Goal: Entertainment & Leisure: Consume media (video, audio)

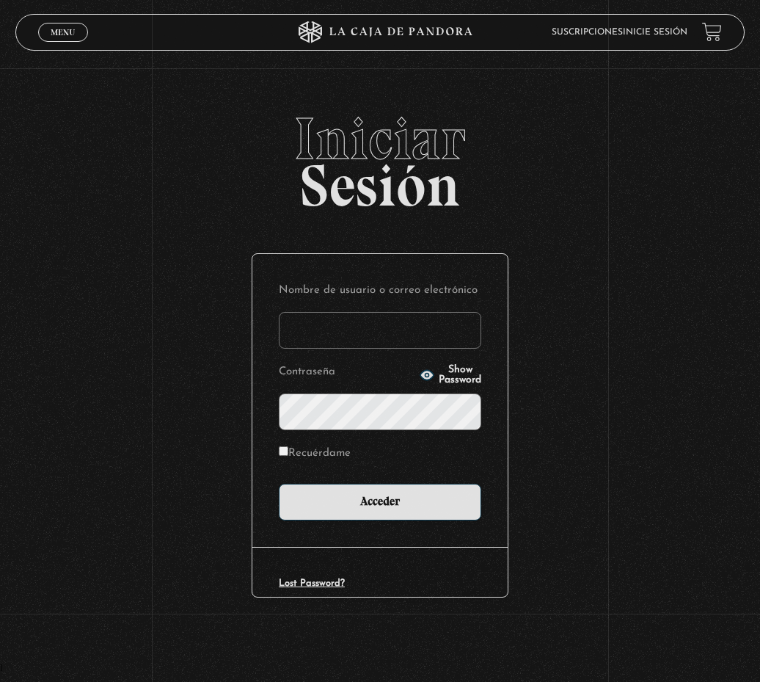
click at [376, 341] on input "Nombre de usuario o correo electrónico" at bounding box center [380, 330] width 203 height 37
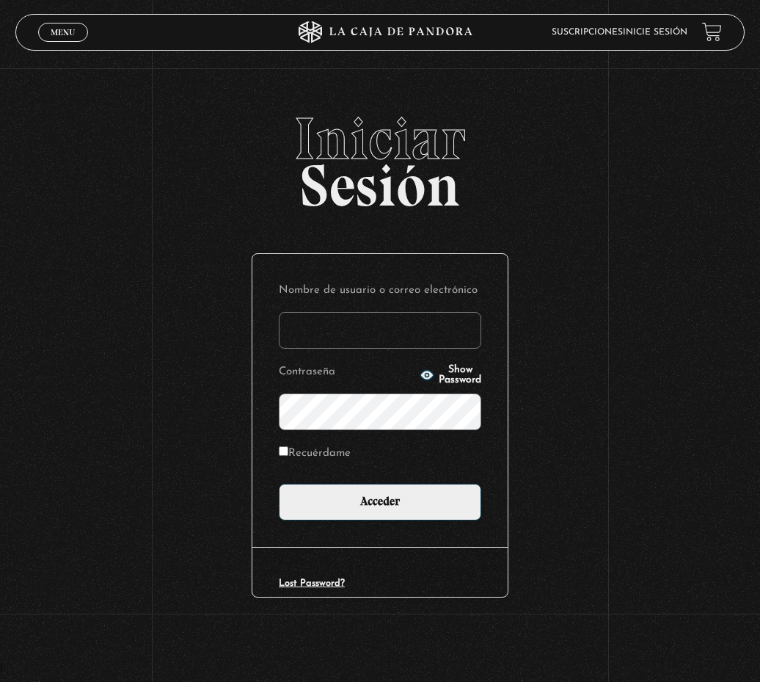
type input "maguero"
click at [279, 484] on input "Acceder" at bounding box center [380, 502] width 203 height 37
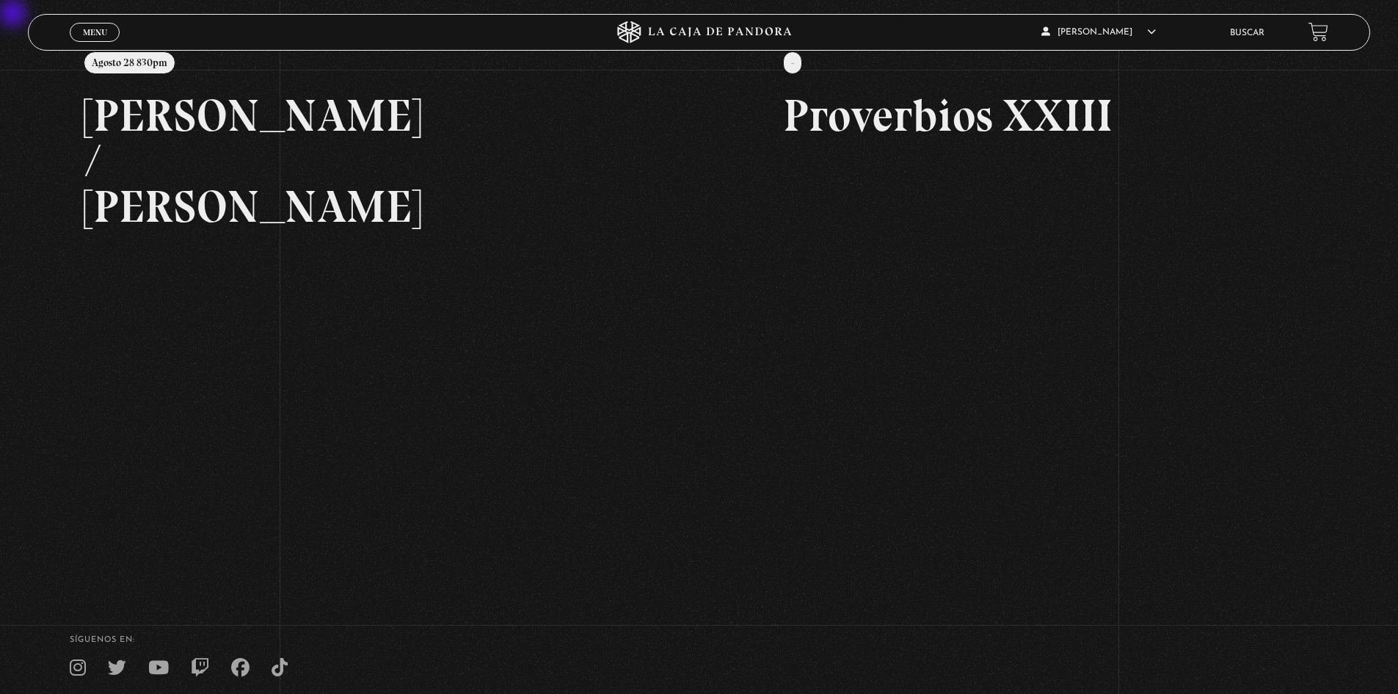
scroll to position [147, 0]
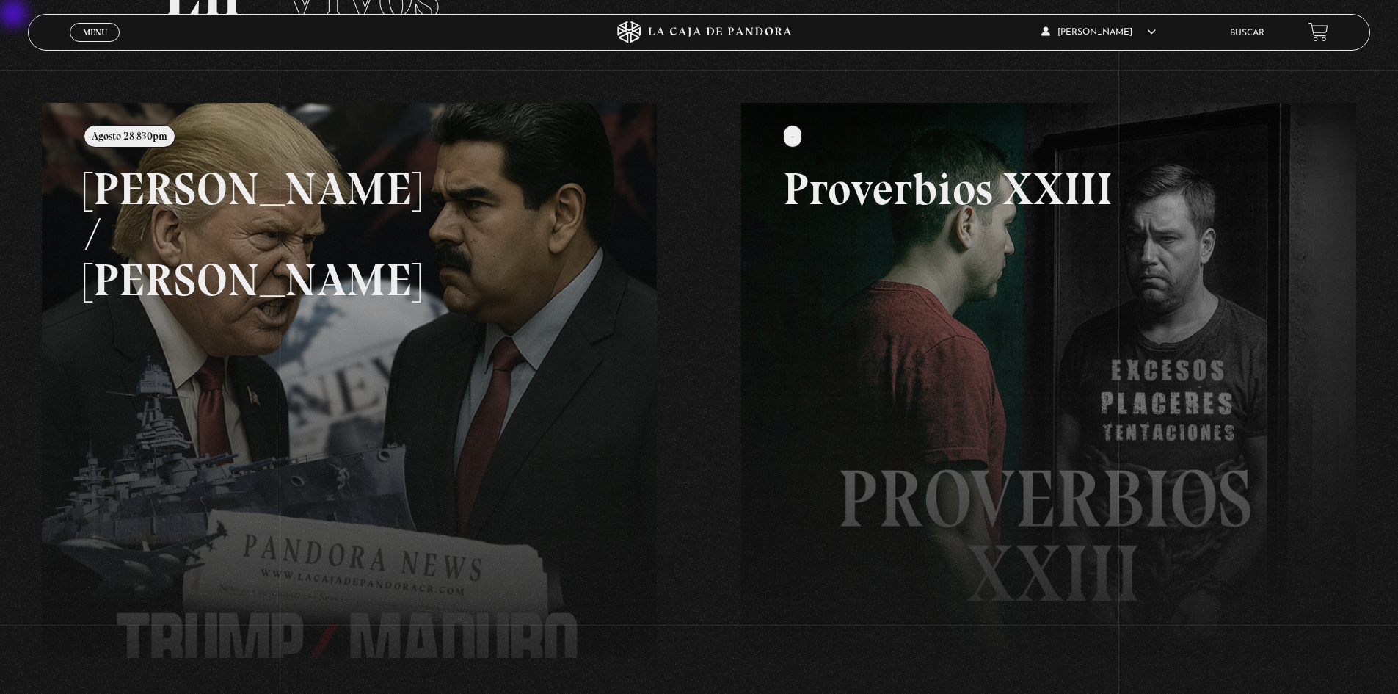
click at [415, 388] on link at bounding box center [741, 450] width 1398 height 694
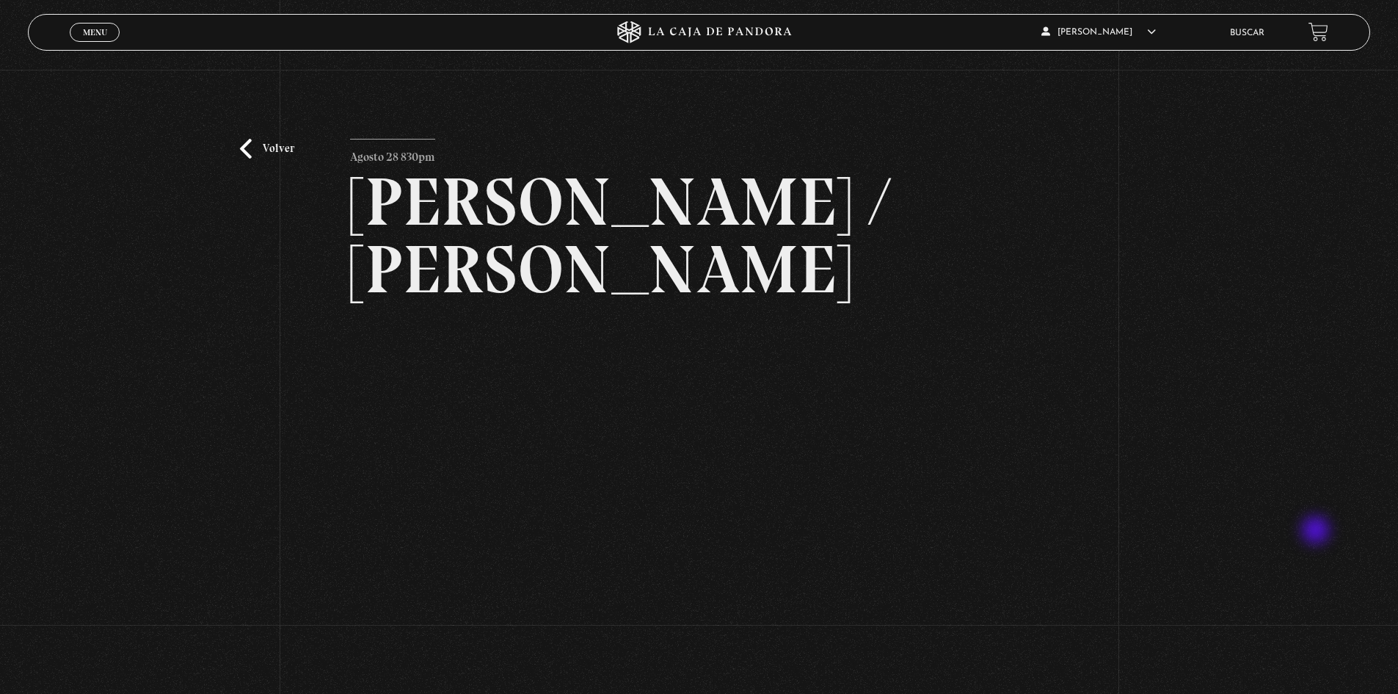
click at [1318, 531] on div "Volver Agosto 28 830pm [PERSON_NAME] / [GEOGRAPHIC_DATA]" at bounding box center [699, 409] width 1398 height 678
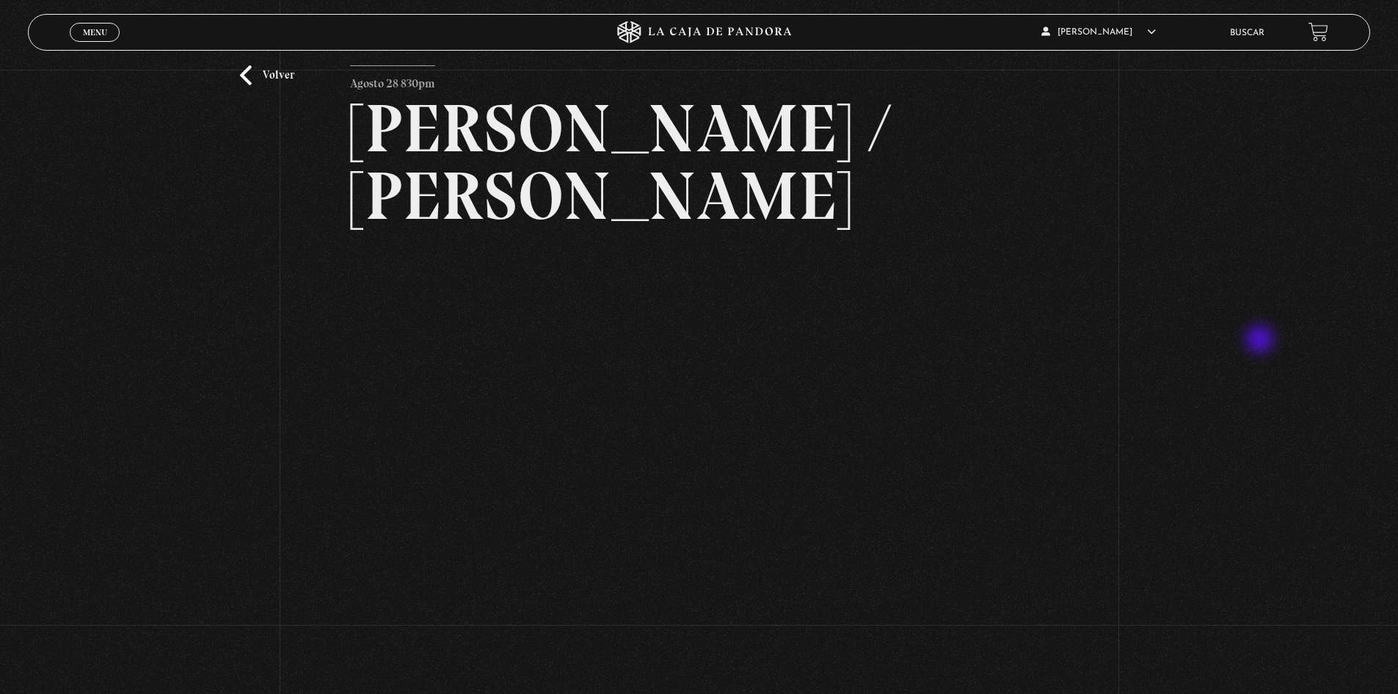
click at [1262, 341] on div "Volver Agosto 28 830pm [PERSON_NAME] / [GEOGRAPHIC_DATA]" at bounding box center [699, 335] width 1398 height 678
